Goal: Go to known website: Access a specific website the user already knows

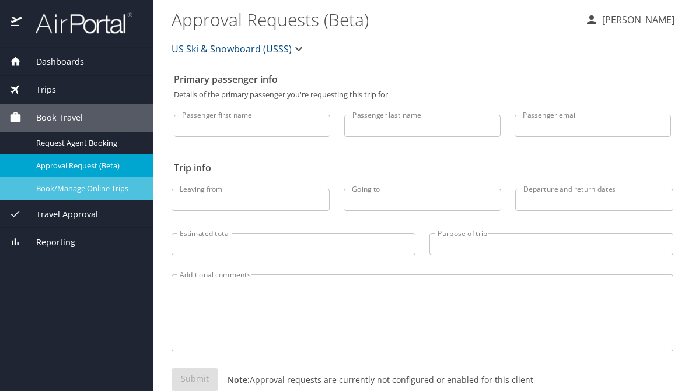
click at [93, 195] on div "Book/Manage Online Trips" at bounding box center [76, 188] width 134 height 13
